Goal: Information Seeking & Learning: Find specific fact

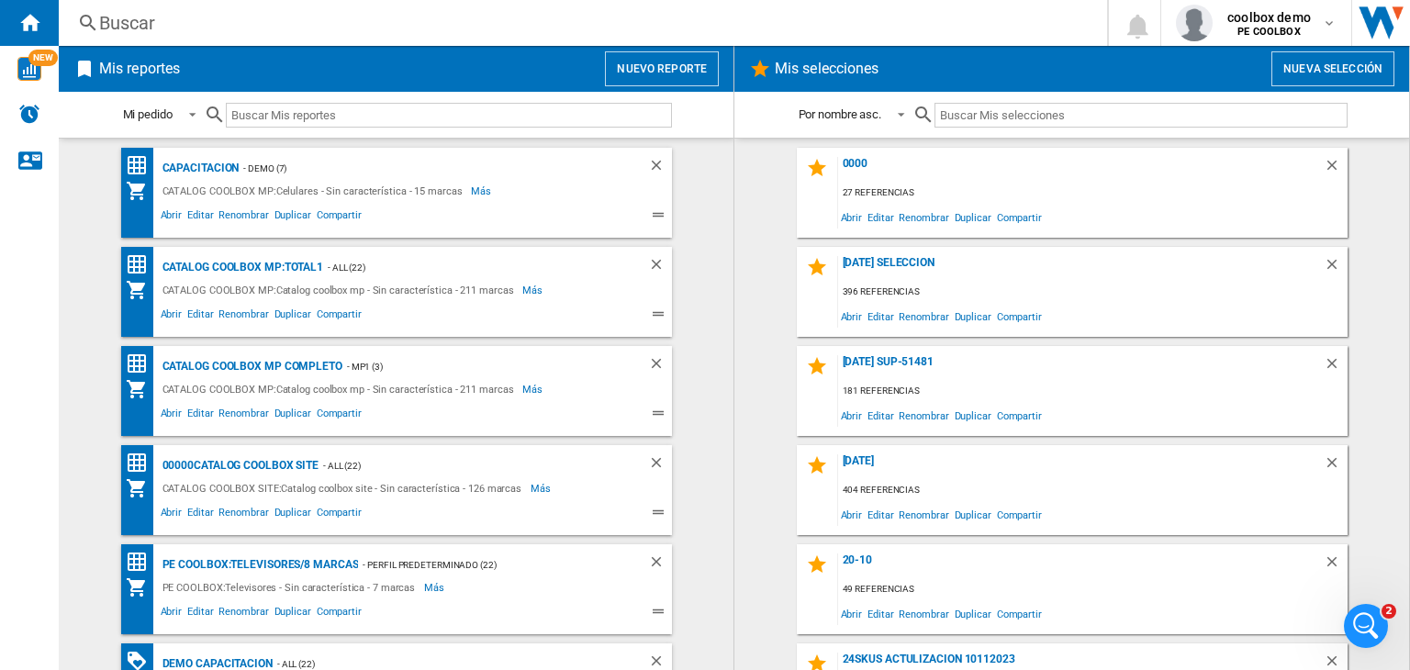
click at [766, 23] on div "Buscar" at bounding box center [579, 23] width 960 height 26
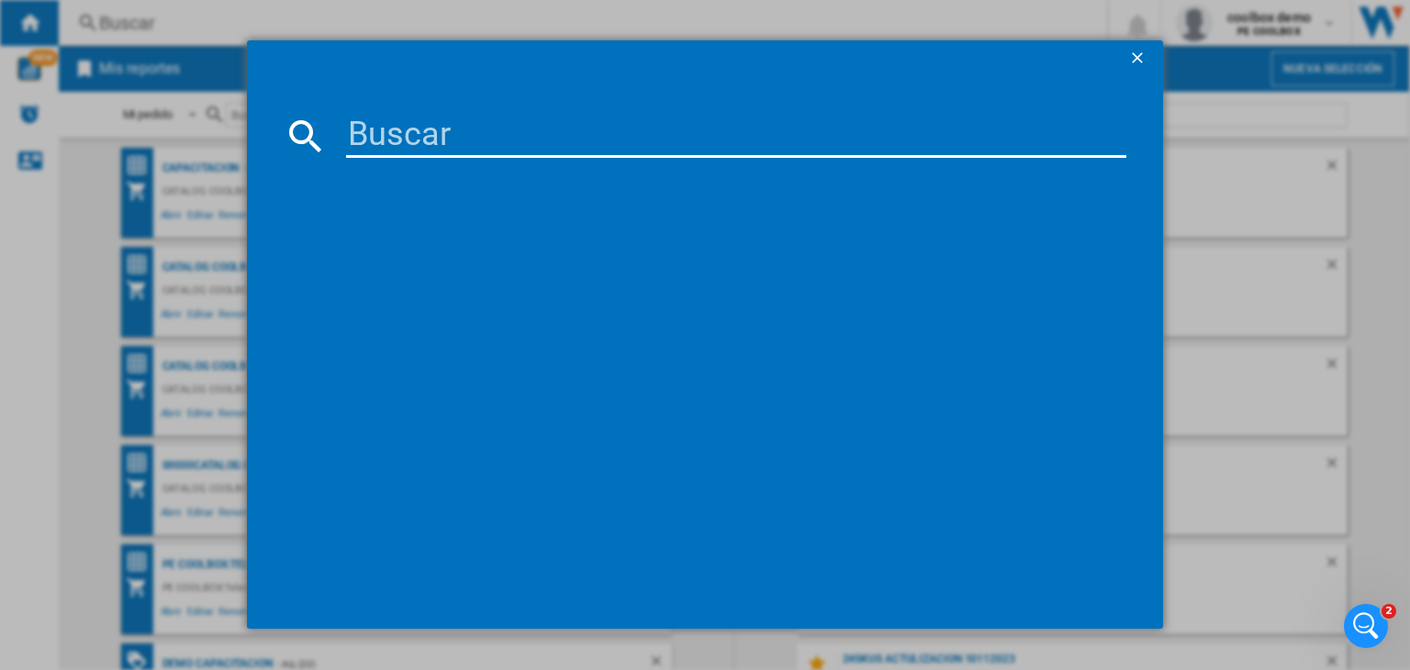
click at [791, 147] on input at bounding box center [736, 136] width 780 height 44
paste input "JBLPBSTAGE320AM"
type input "JBLPBSTAGE320AM"
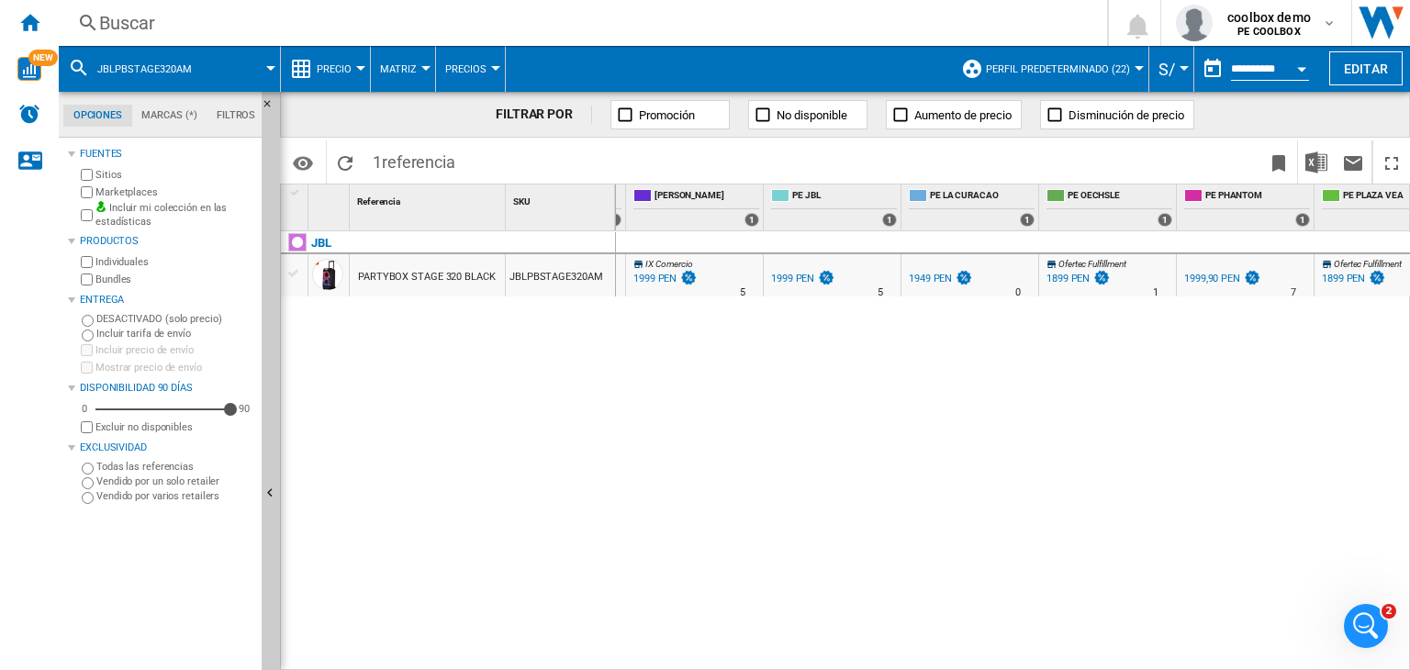
scroll to position [0, 877]
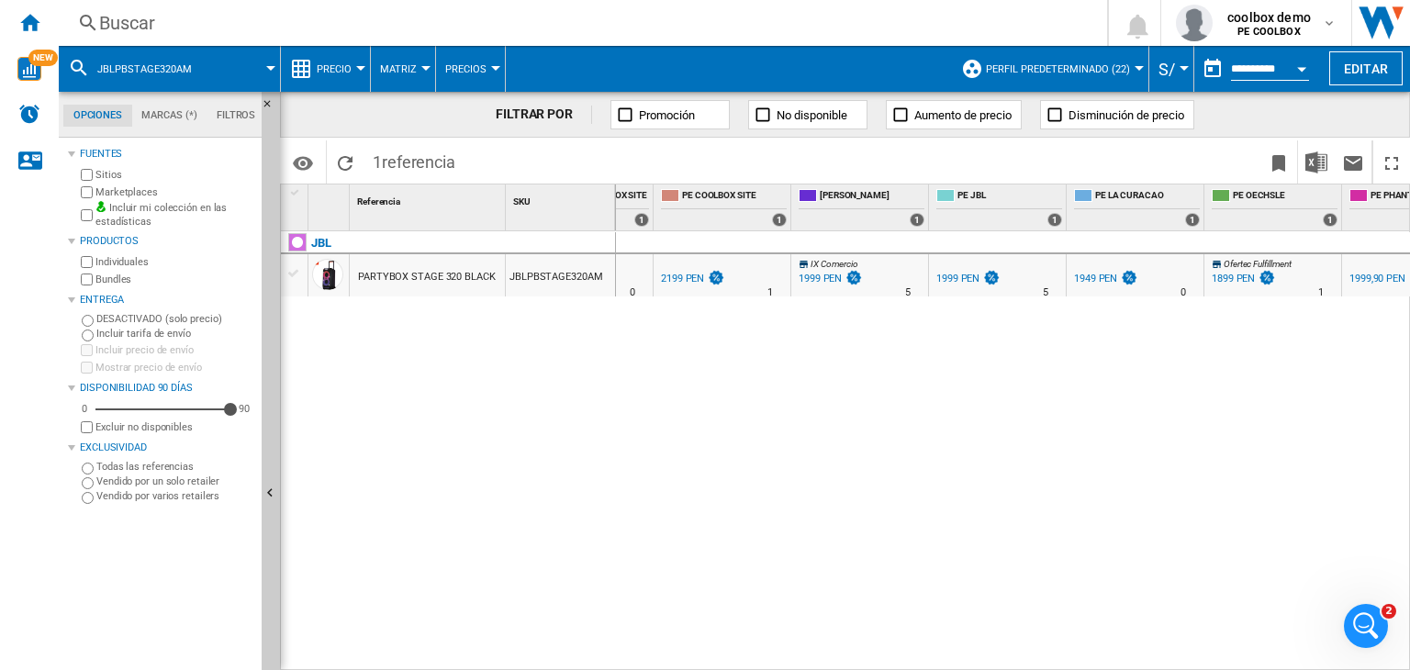
click at [1091, 278] on div "1949 PEN" at bounding box center [1095, 279] width 43 height 12
click at [96, 191] on label "Marketplaces" at bounding box center [174, 192] width 159 height 14
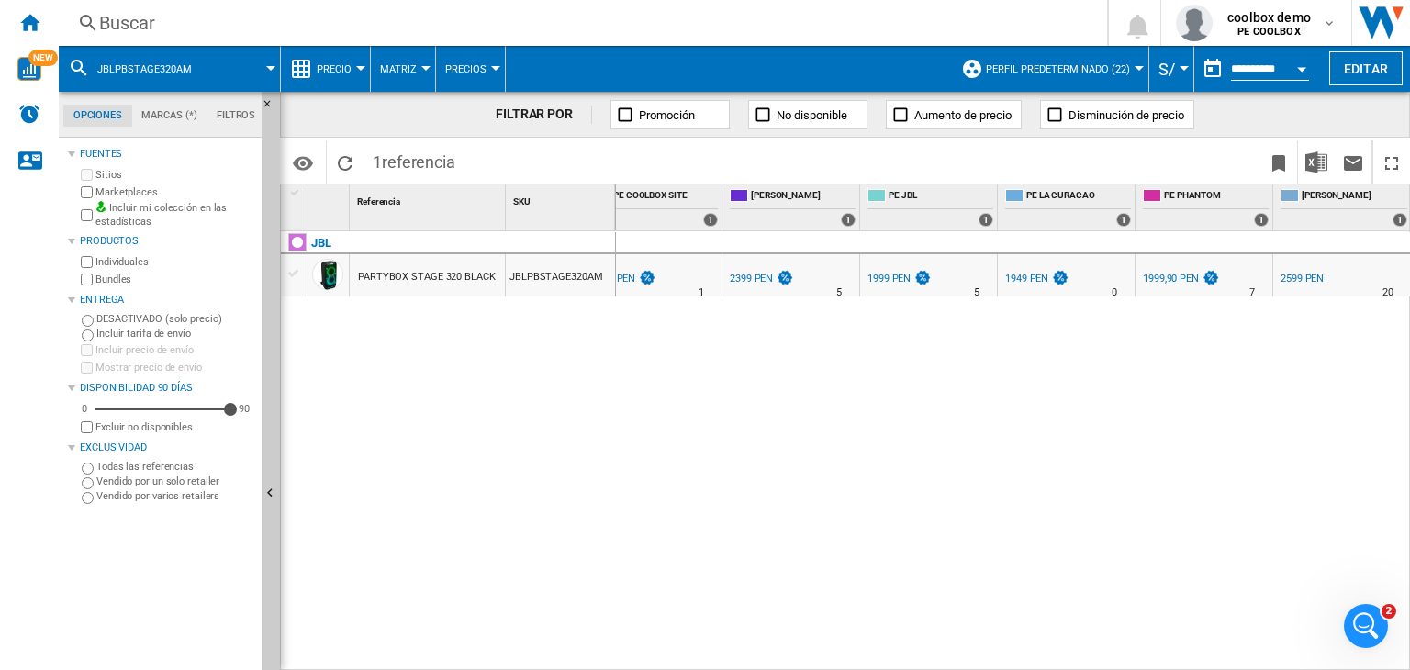
click at [1032, 277] on div "1949 PEN" at bounding box center [1026, 279] width 43 height 12
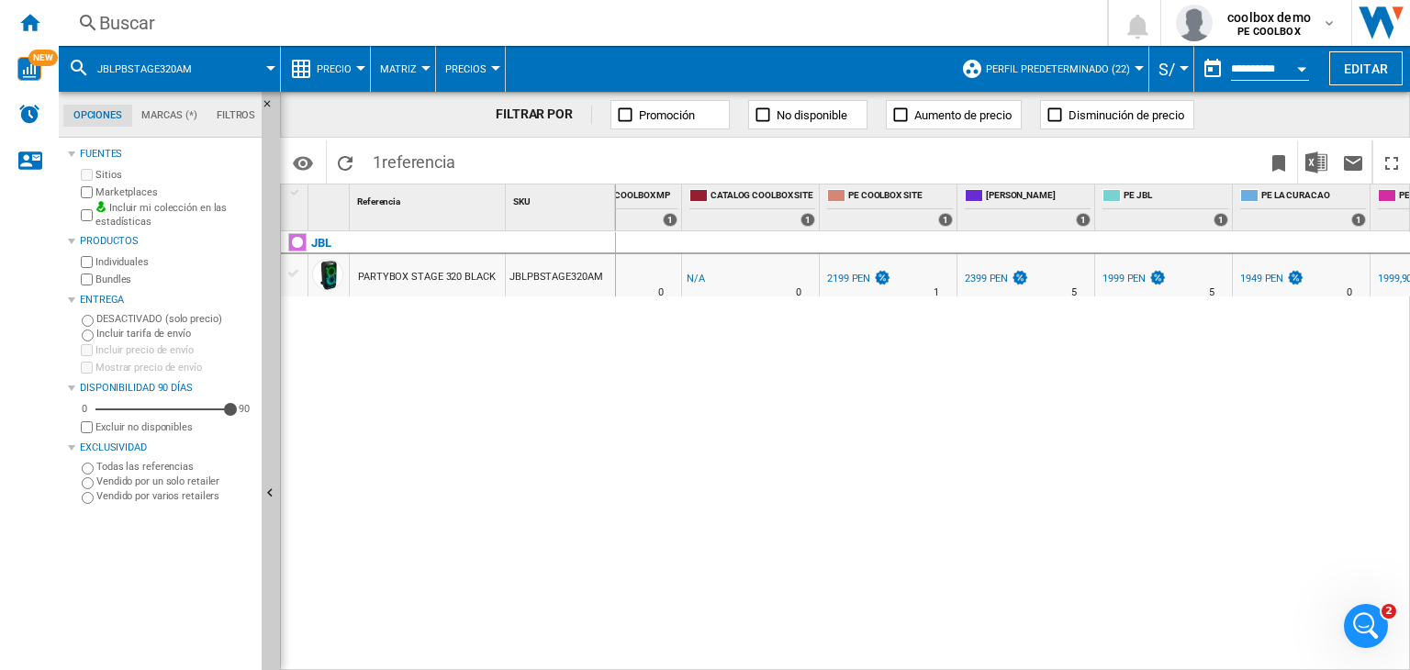
scroll to position [0, 812]
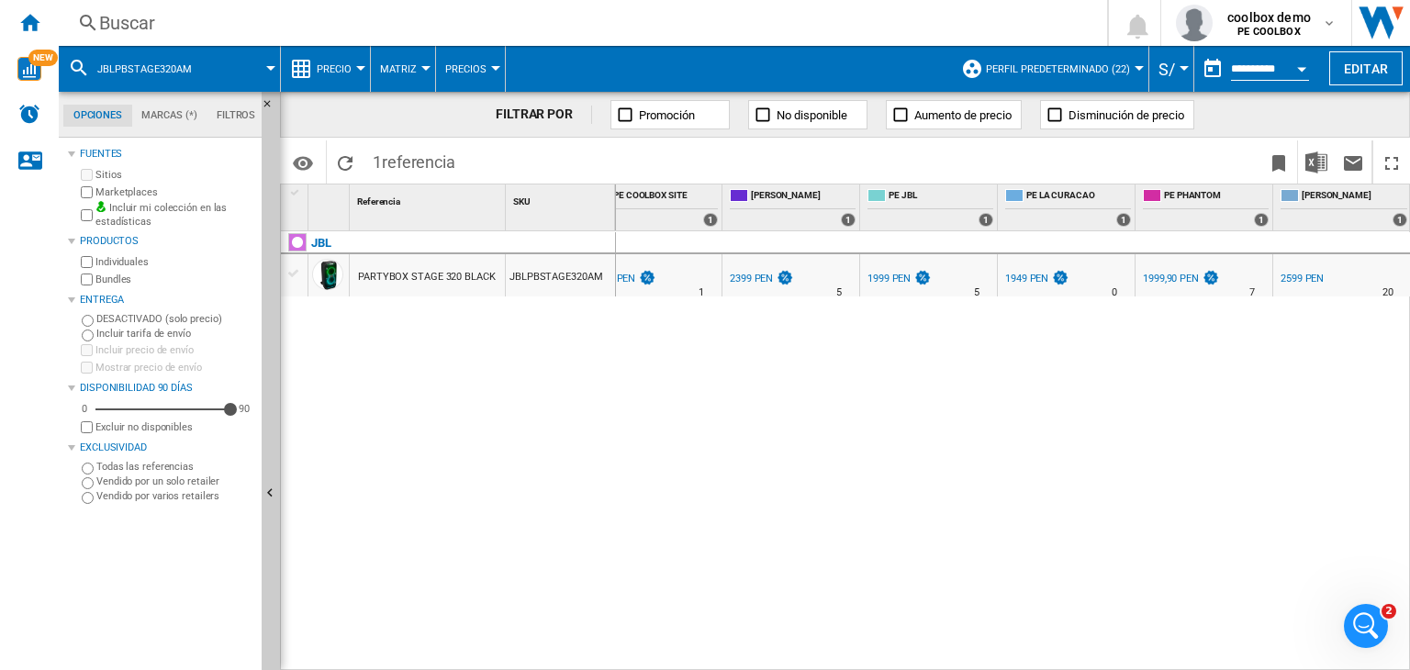
click at [639, 17] on div "Buscar" at bounding box center [579, 23] width 960 height 26
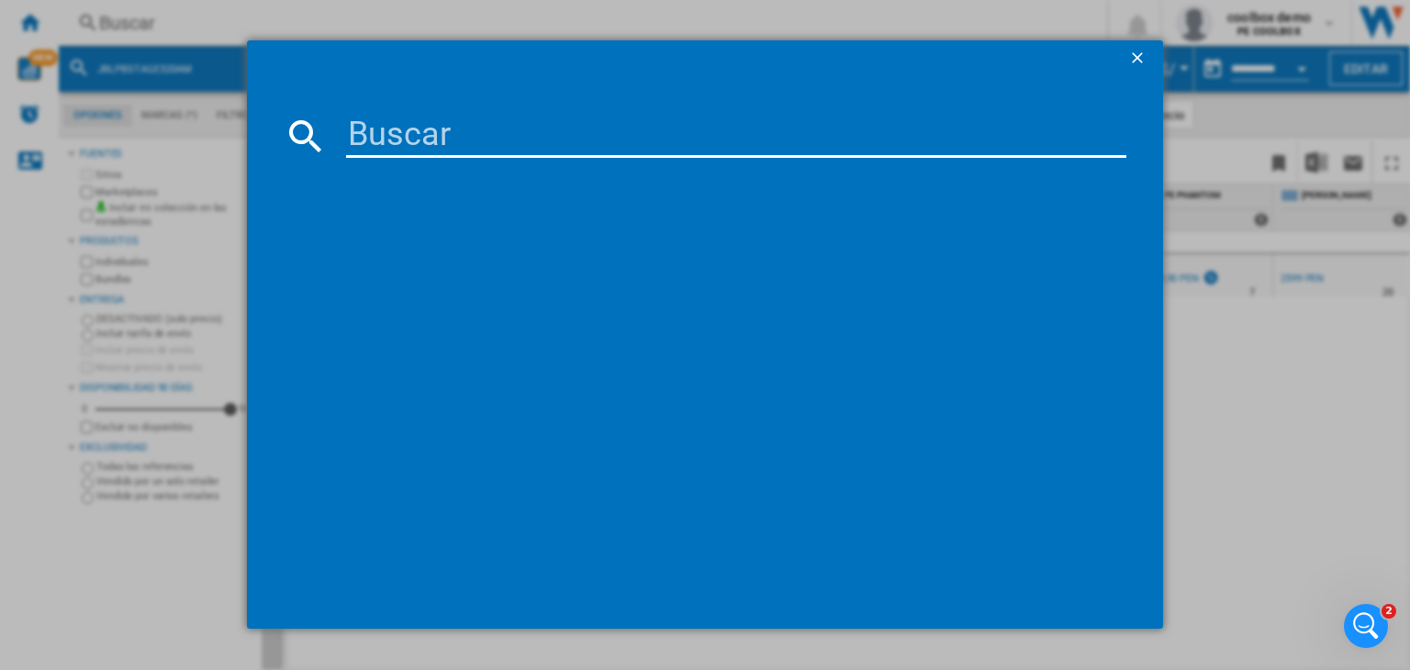
type input "MYWX3BE-A"
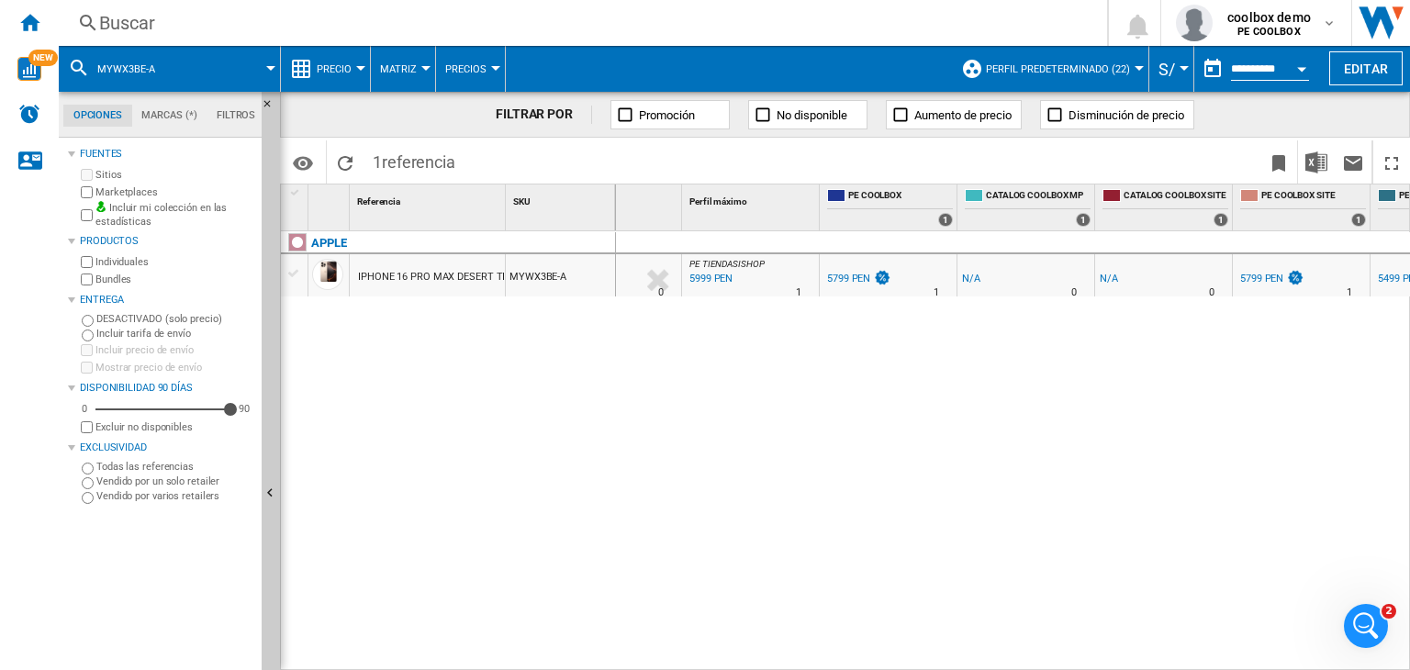
scroll to position [0, 249]
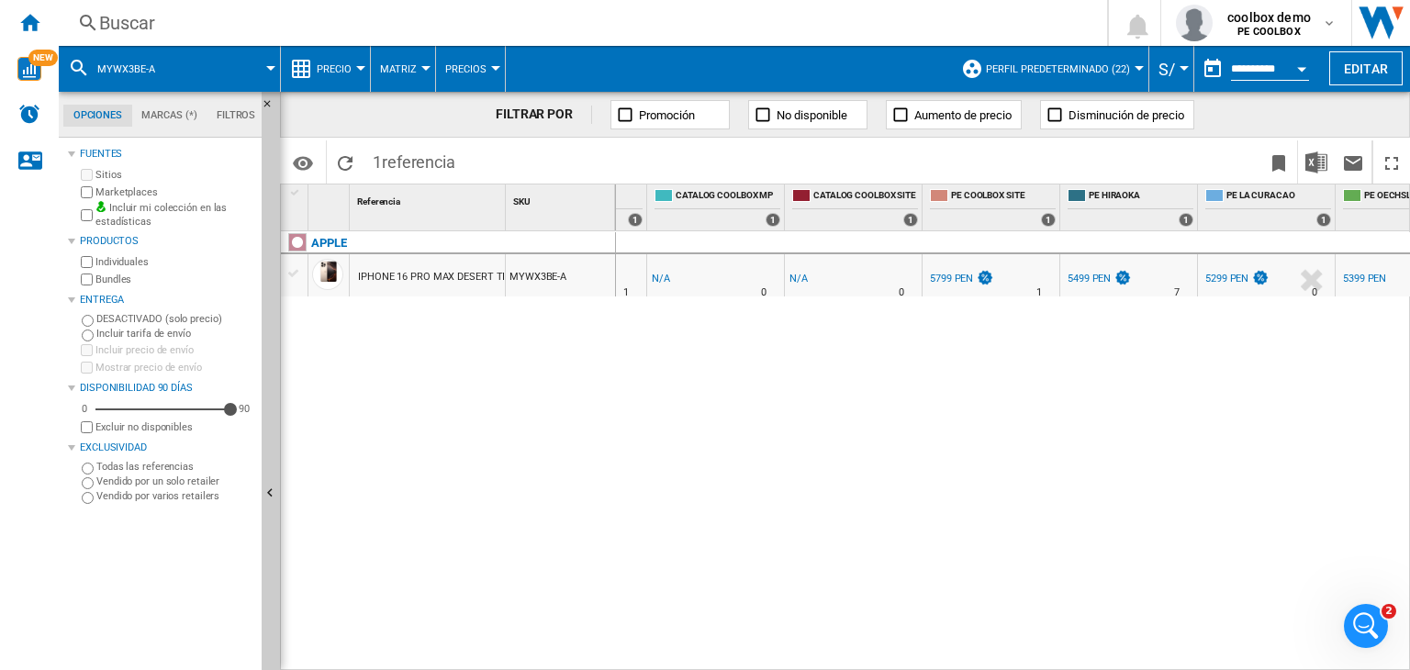
click at [1216, 273] on div "5299 PEN" at bounding box center [1226, 279] width 43 height 12
click at [297, 23] on div "Buscar" at bounding box center [579, 23] width 960 height 26
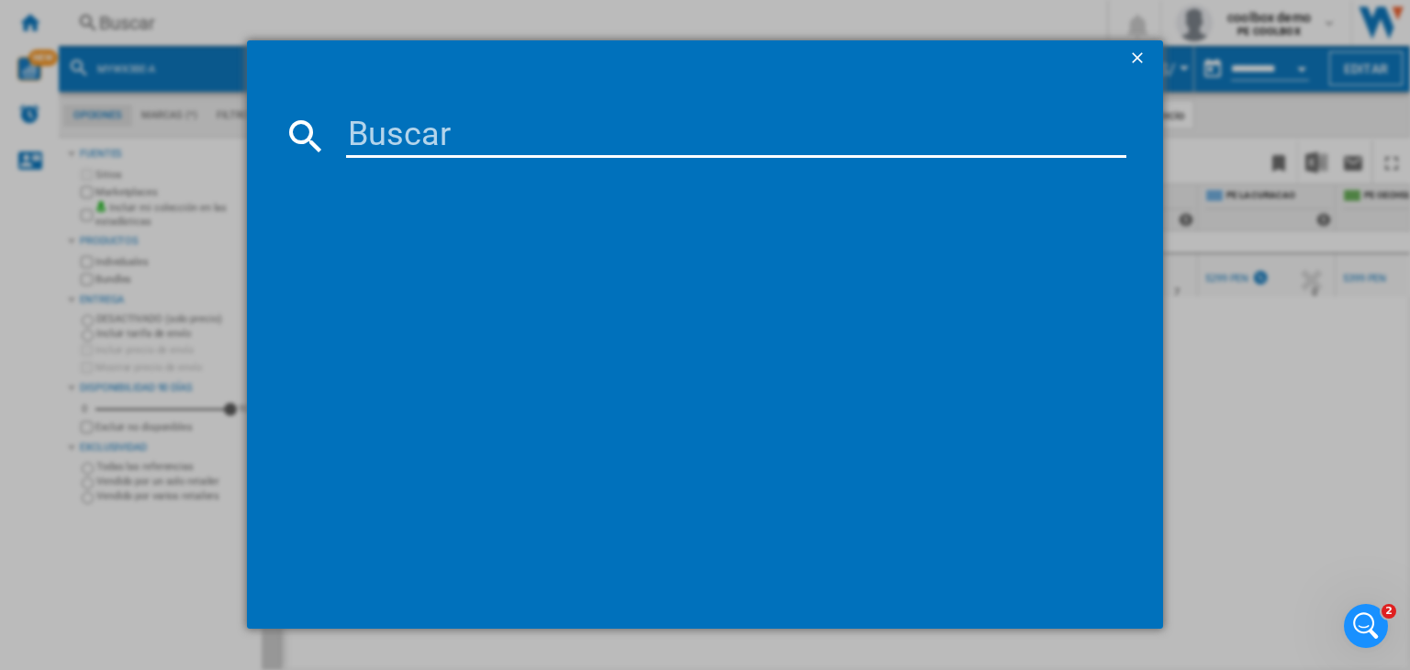
click at [525, 122] on input at bounding box center [736, 136] width 780 height 44
paste input "JBLGO4BLUAM"
type input "JBLGO4BLUAM"
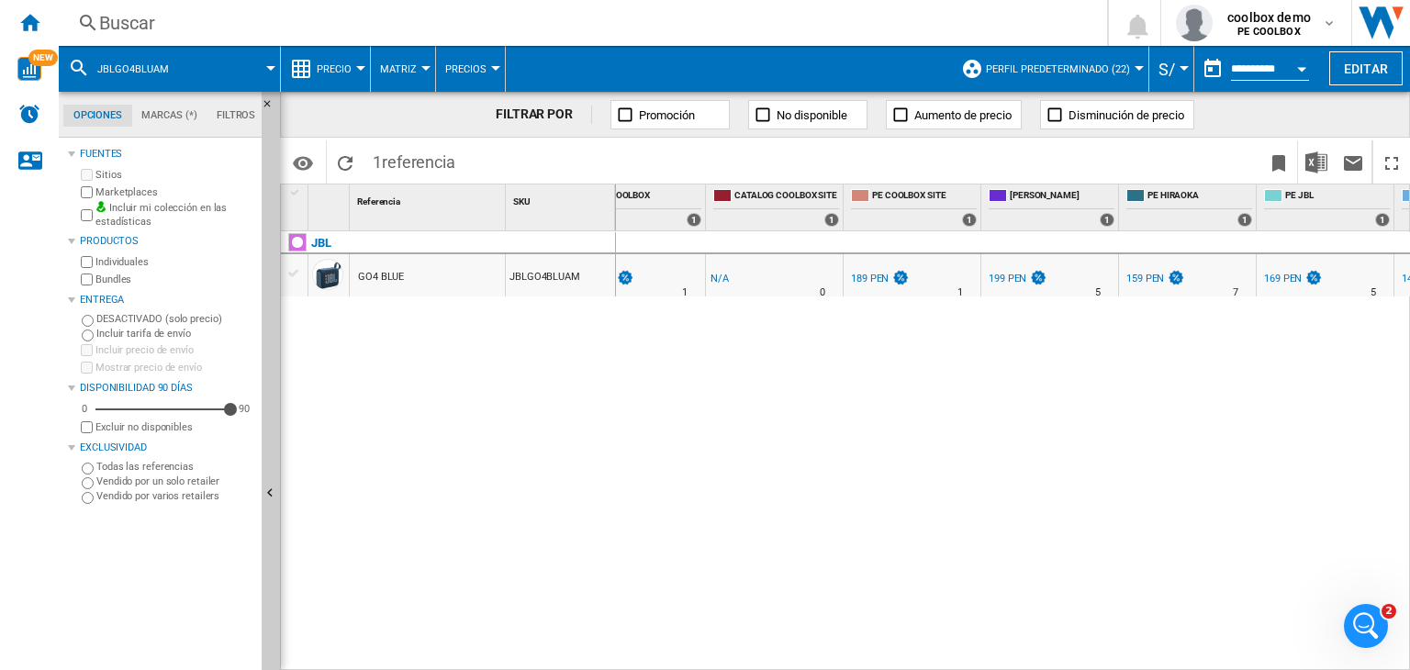
scroll to position [0, 446]
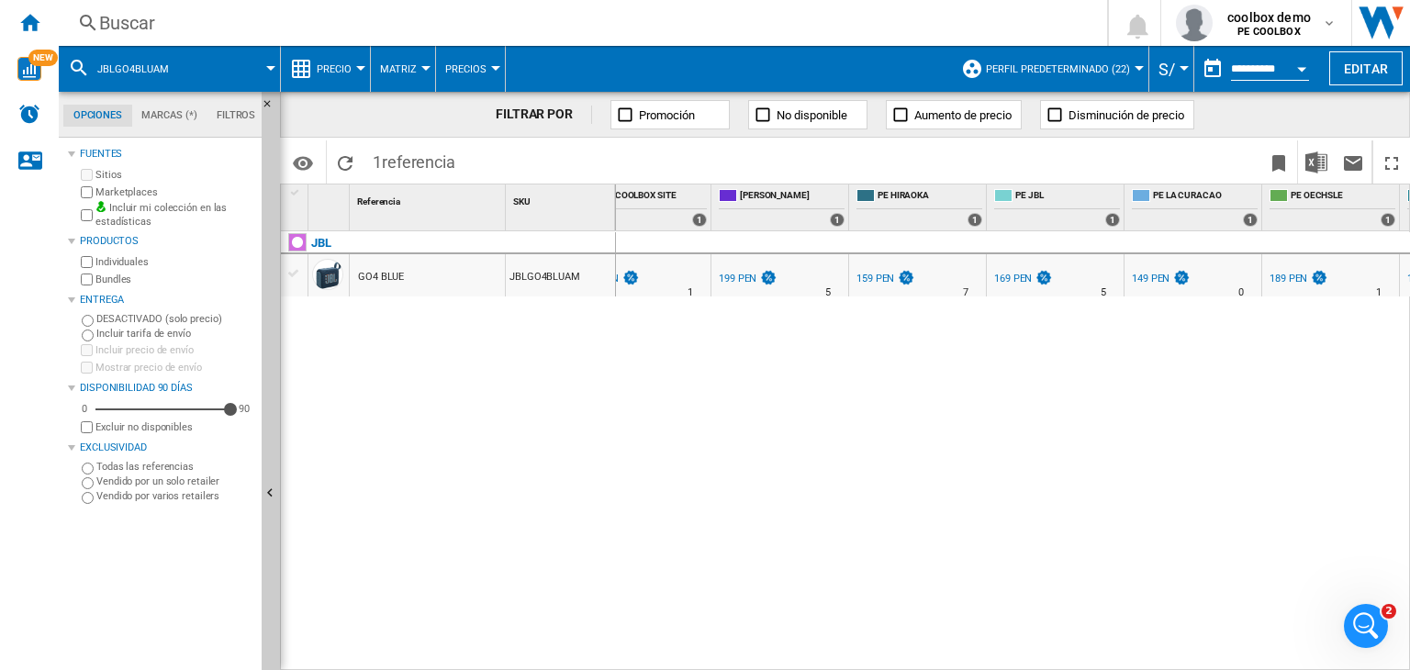
click at [1144, 284] on div "149 PEN" at bounding box center [1160, 279] width 62 height 18
